Goal: Task Accomplishment & Management: Manage account settings

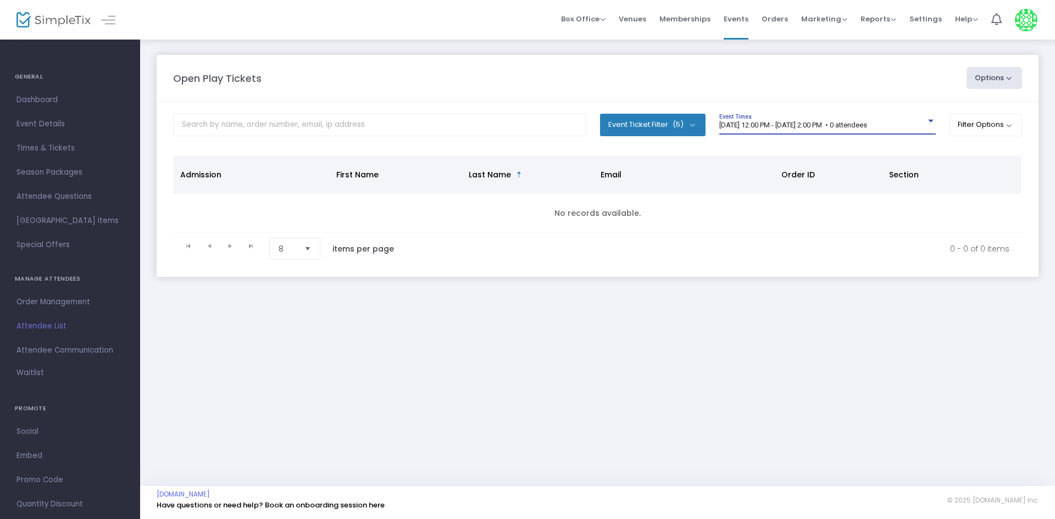
click at [774, 129] on span "[DATE] 12:00 PM - [DATE] 2:00 PM • 0 attendees" at bounding box center [793, 125] width 148 height 8
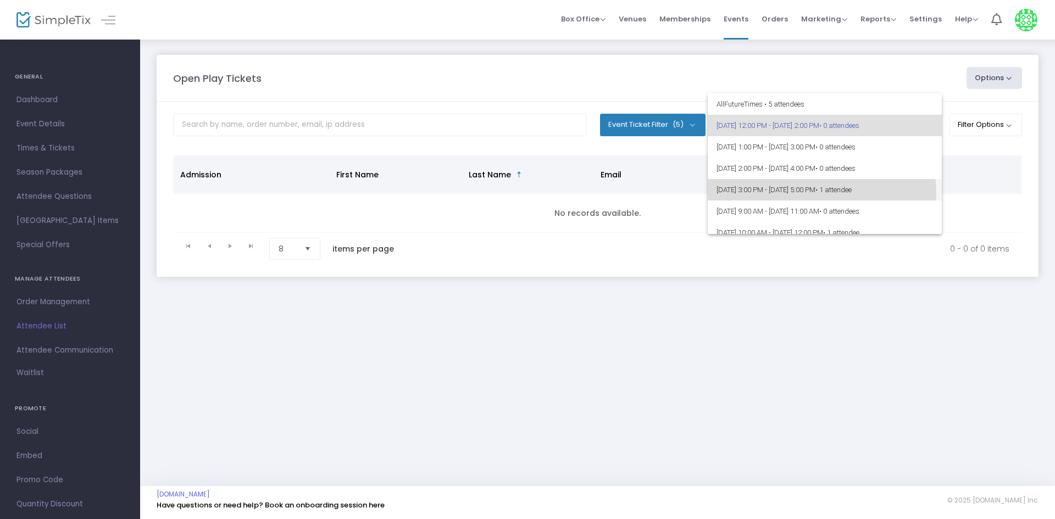
click at [820, 193] on span "9/19/2025 @ 3:00 PM - 9/19/2025 @ 5:00 PM • 1 attendee" at bounding box center [825, 189] width 217 height 21
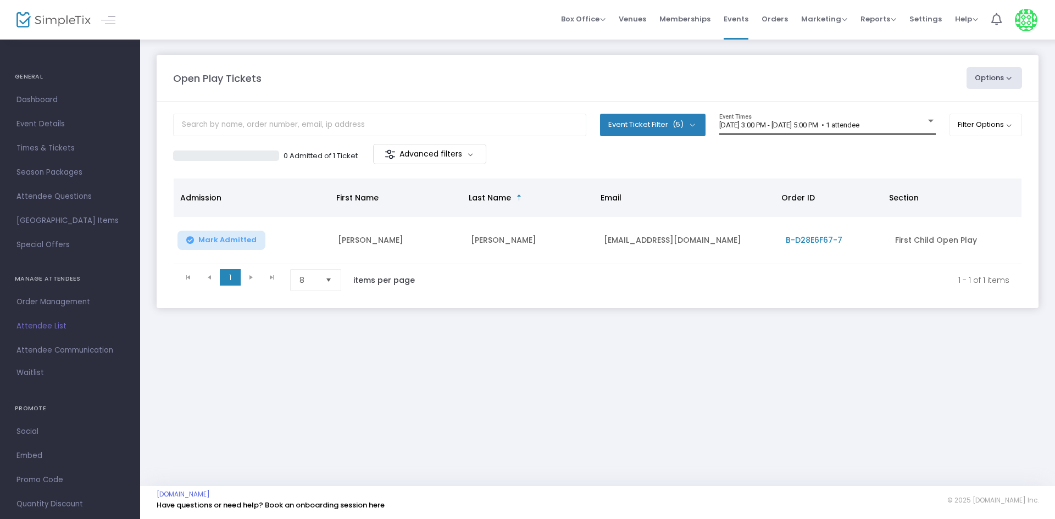
drag, startPoint x: 882, startPoint y: 137, endPoint x: 922, endPoint y: 120, distance: 43.9
click at [886, 136] on div "9/19/2025 @ 3:00 PM - 9/19/2025 @ 5:00 PM • 1 attendee Event Times" at bounding box center [827, 129] width 217 height 30
click at [922, 119] on div "9/19/2025 @ 3:00 PM - 9/19/2025 @ 5:00 PM • 1 attendee Event Times" at bounding box center [827, 124] width 217 height 21
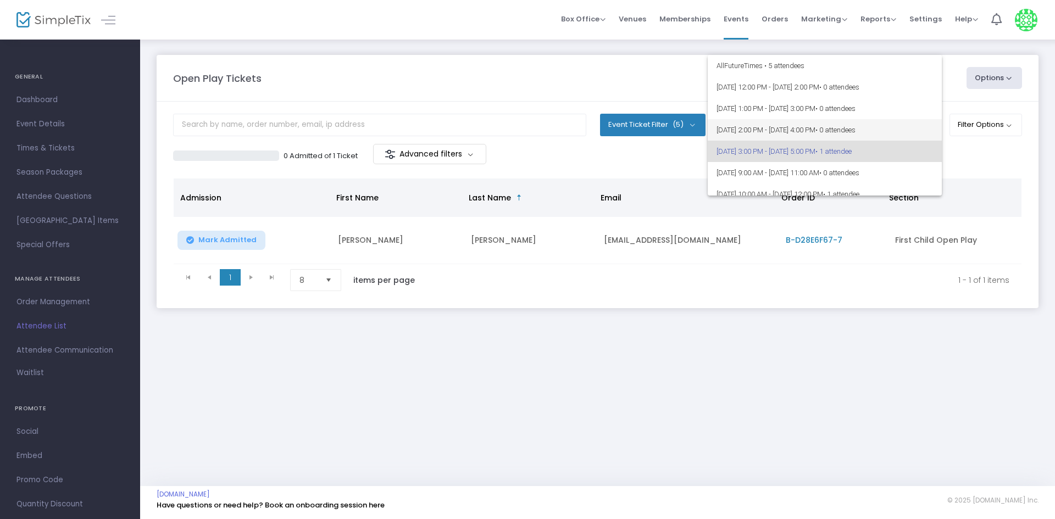
click at [856, 133] on span "• 0 attendees" at bounding box center [836, 130] width 40 height 8
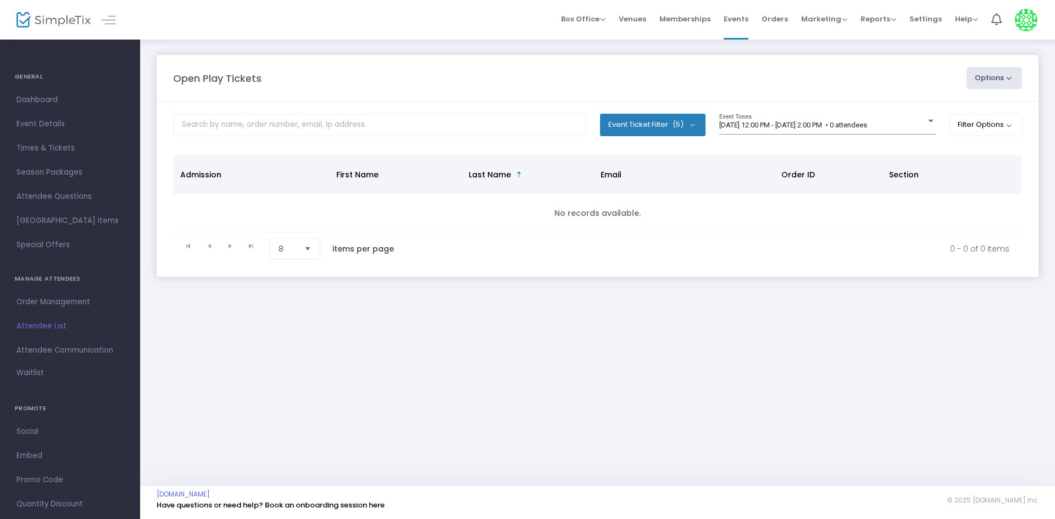
click at [793, 126] on body "Processing... please wait Box Office Sell Tickets Bookings Sell Season Pass Ven…" at bounding box center [527, 259] width 1055 height 519
click at [793, 126] on span "[DATE] 12:00 PM - [DATE] 2:00 PM • 0 attendees" at bounding box center [793, 125] width 148 height 8
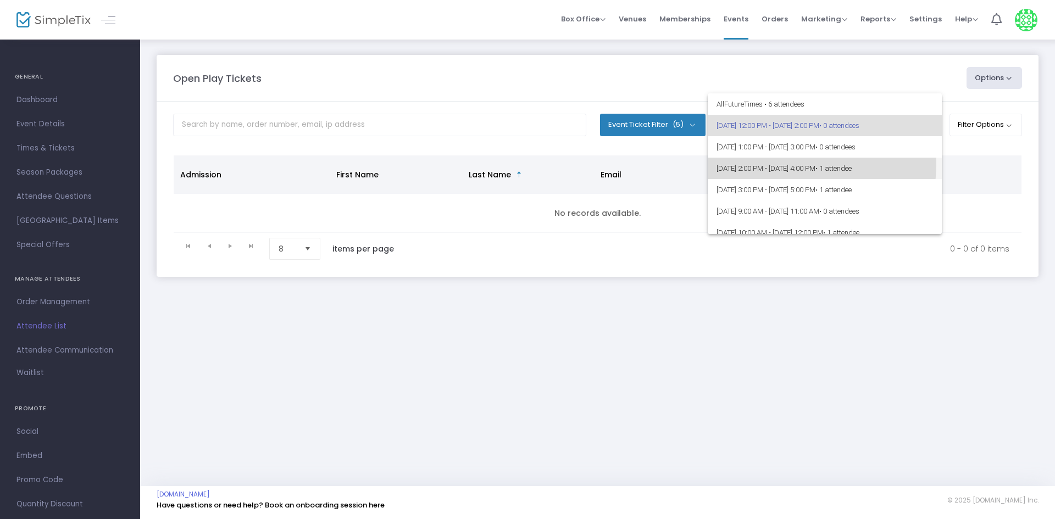
click at [794, 164] on span "[DATE] 2:00 PM - [DATE] 4:00 PM • 1 attendee" at bounding box center [825, 168] width 217 height 21
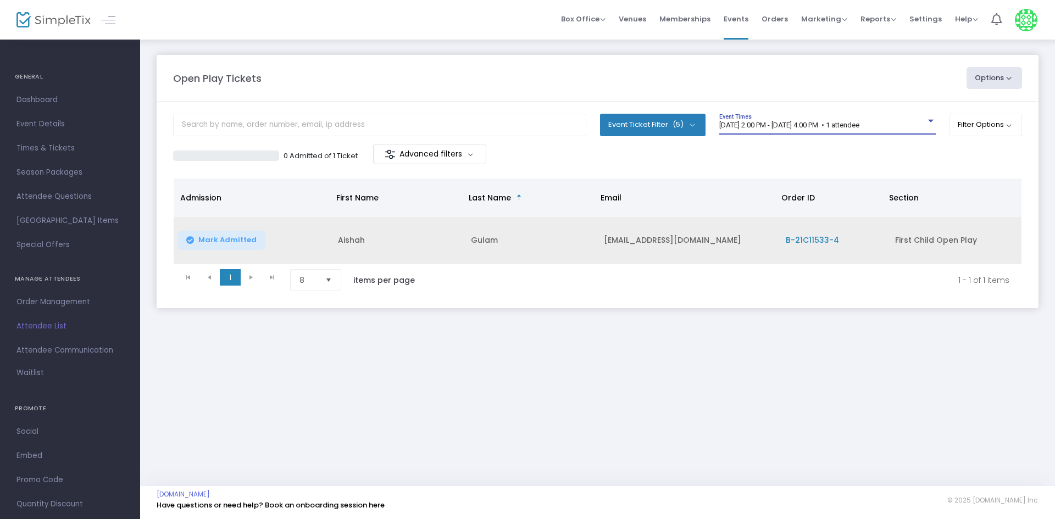
click at [239, 240] on span "Mark Admitted" at bounding box center [227, 240] width 58 height 9
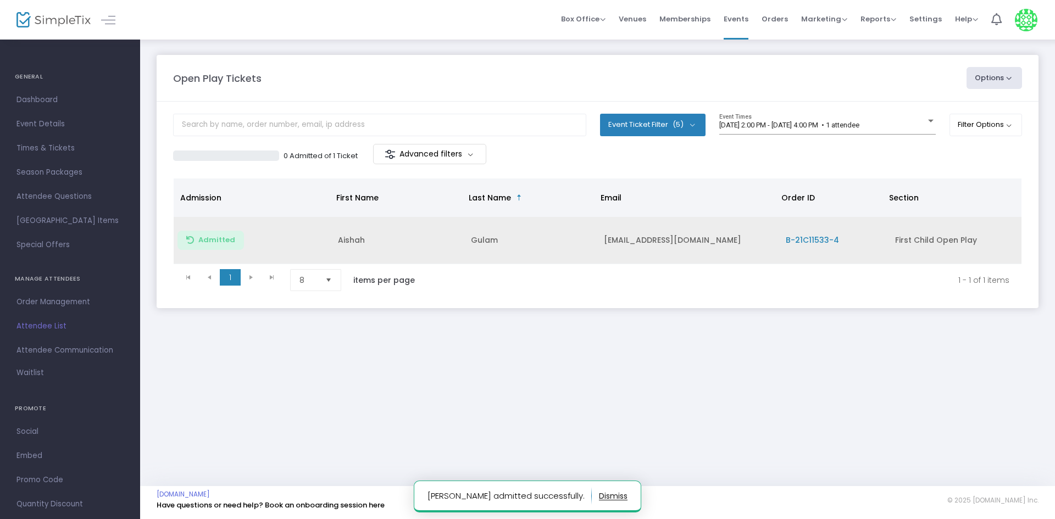
click at [340, 236] on td "Aishah" at bounding box center [397, 240] width 133 height 47
copy td "Aishah"
